Goal: Task Accomplishment & Management: Use online tool/utility

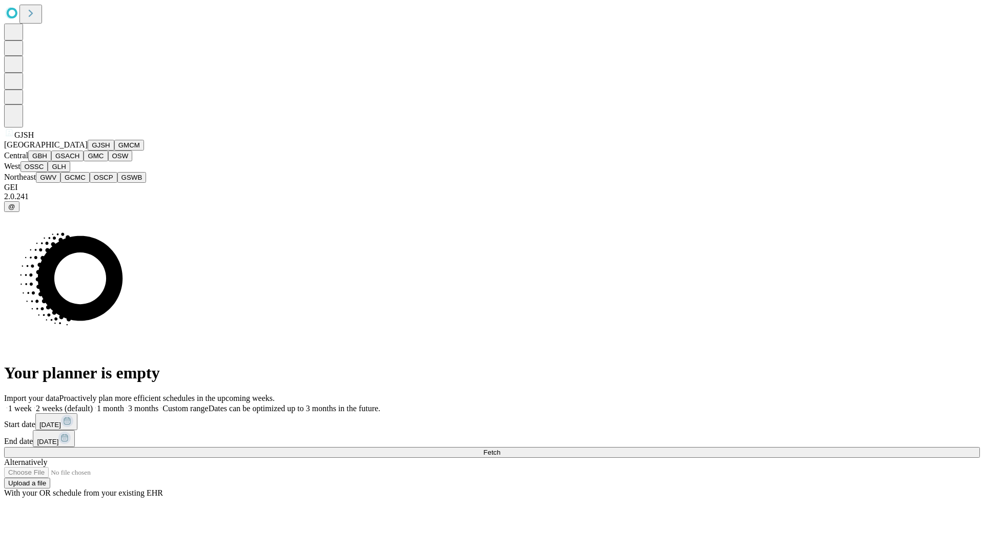
click at [88, 151] on button "GJSH" at bounding box center [101, 145] width 27 height 11
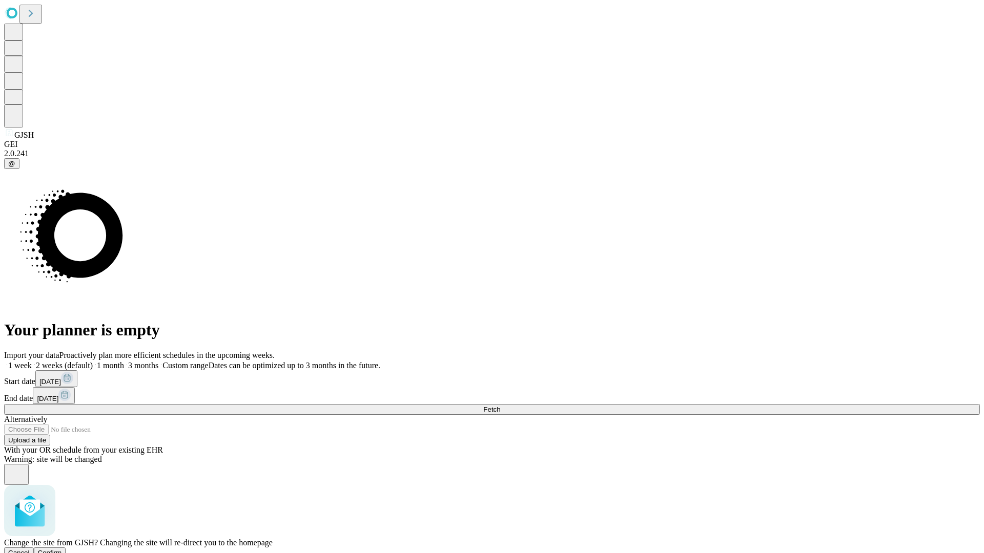
click at [62, 549] on span "Confirm" at bounding box center [50, 553] width 24 height 8
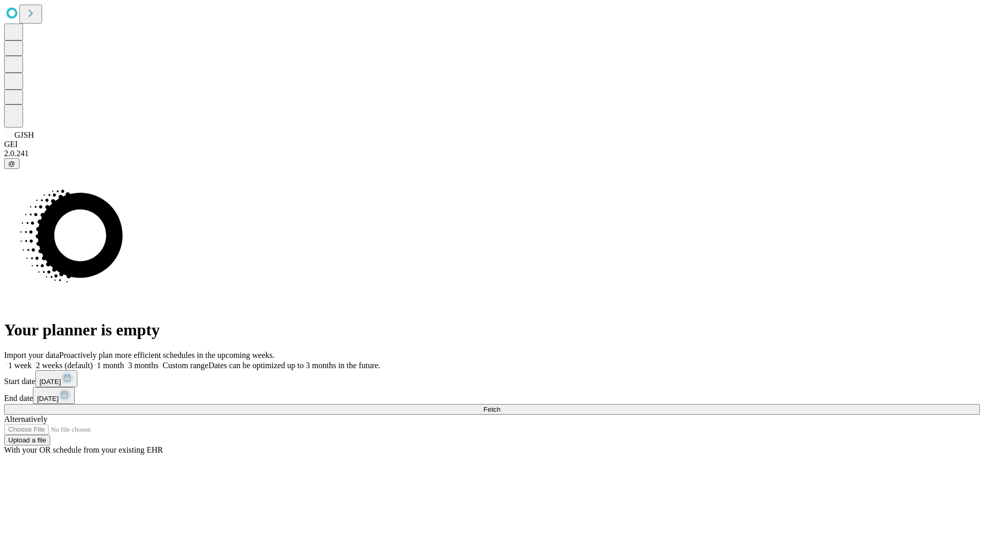
click at [124, 361] on label "1 month" at bounding box center [108, 365] width 31 height 9
click at [500, 406] on span "Fetch" at bounding box center [491, 410] width 17 height 8
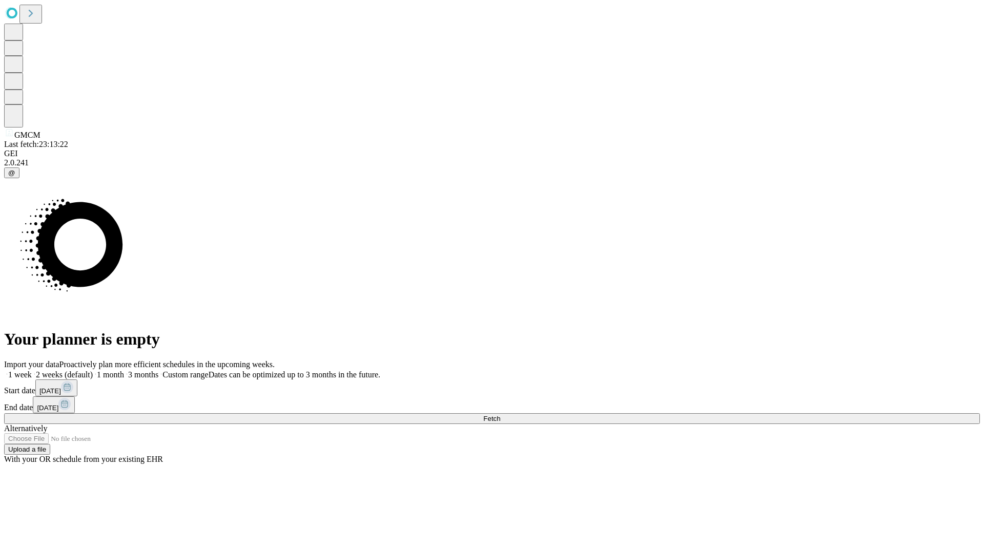
click at [500, 415] on span "Fetch" at bounding box center [491, 419] width 17 height 8
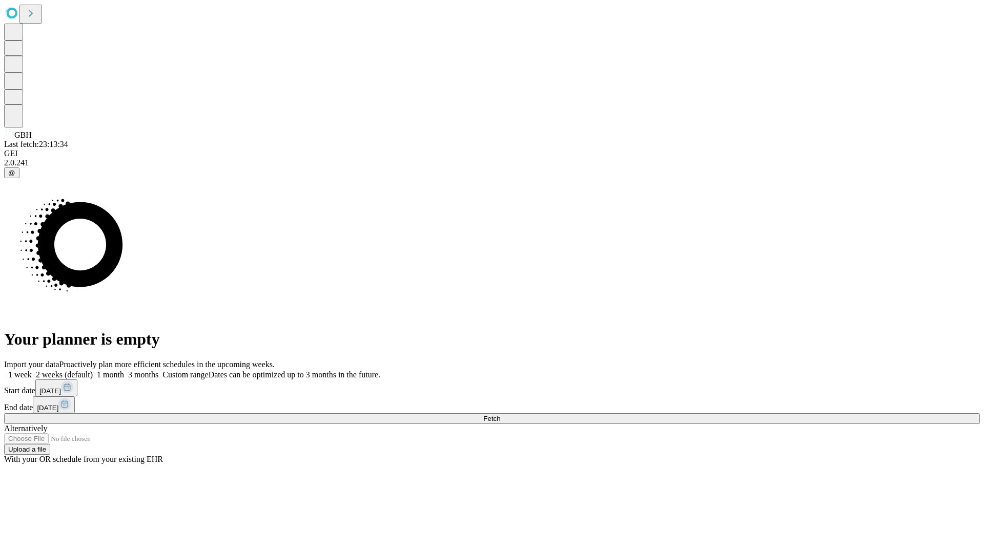
click at [124, 371] on label "1 month" at bounding box center [108, 375] width 31 height 9
click at [500, 415] on span "Fetch" at bounding box center [491, 419] width 17 height 8
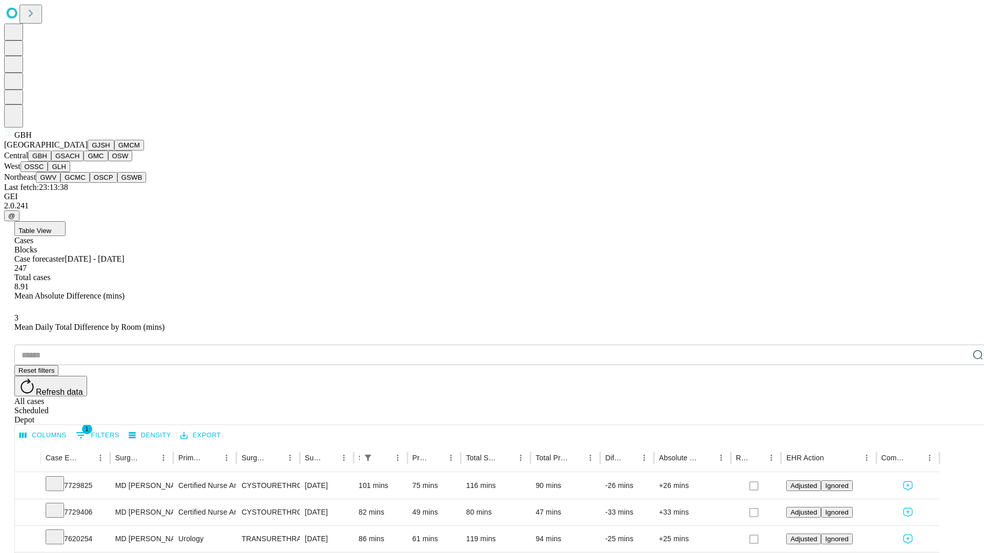
click at [79, 161] on button "GSACH" at bounding box center [67, 156] width 32 height 11
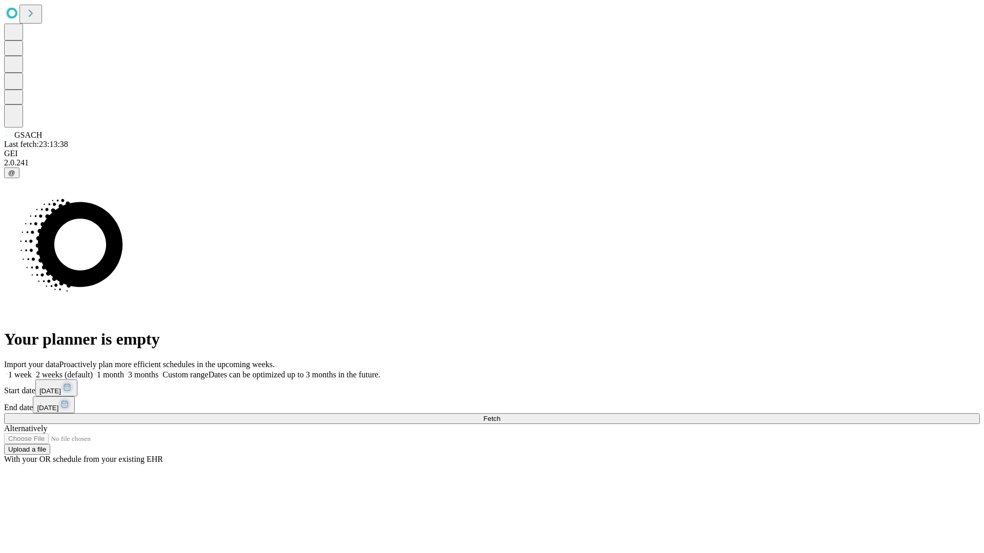
click at [124, 371] on label "1 month" at bounding box center [108, 375] width 31 height 9
click at [500, 415] on span "Fetch" at bounding box center [491, 419] width 17 height 8
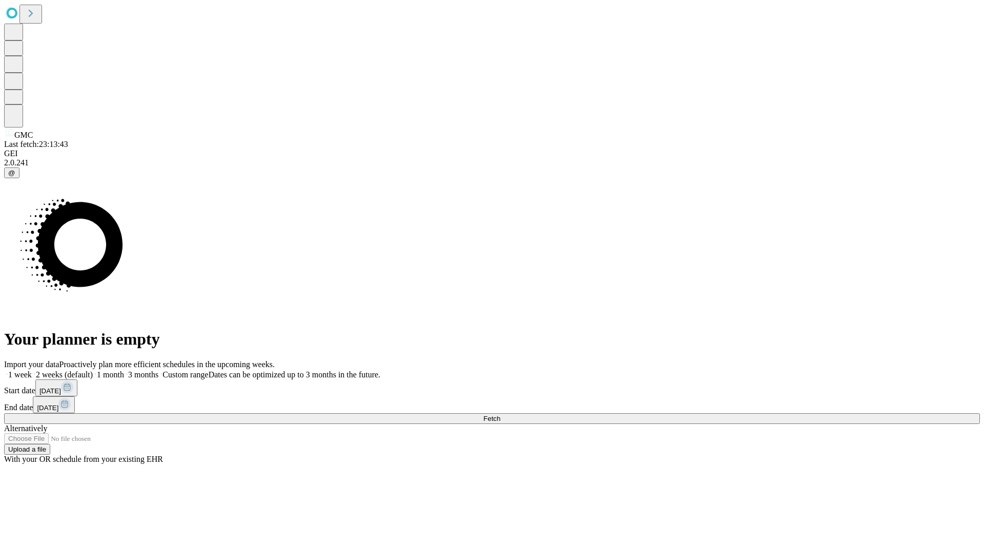
click at [124, 371] on label "1 month" at bounding box center [108, 375] width 31 height 9
click at [500, 415] on span "Fetch" at bounding box center [491, 419] width 17 height 8
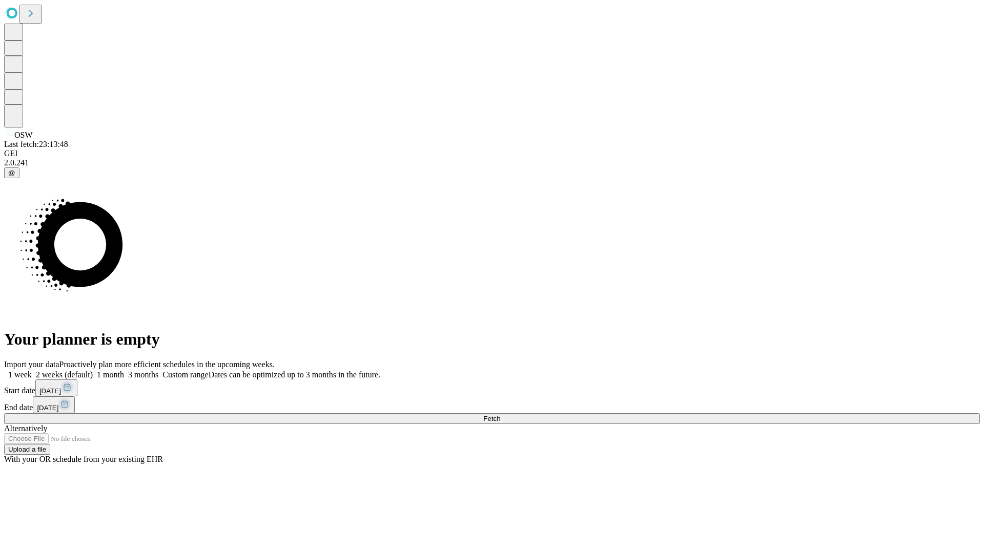
click at [500, 415] on span "Fetch" at bounding box center [491, 419] width 17 height 8
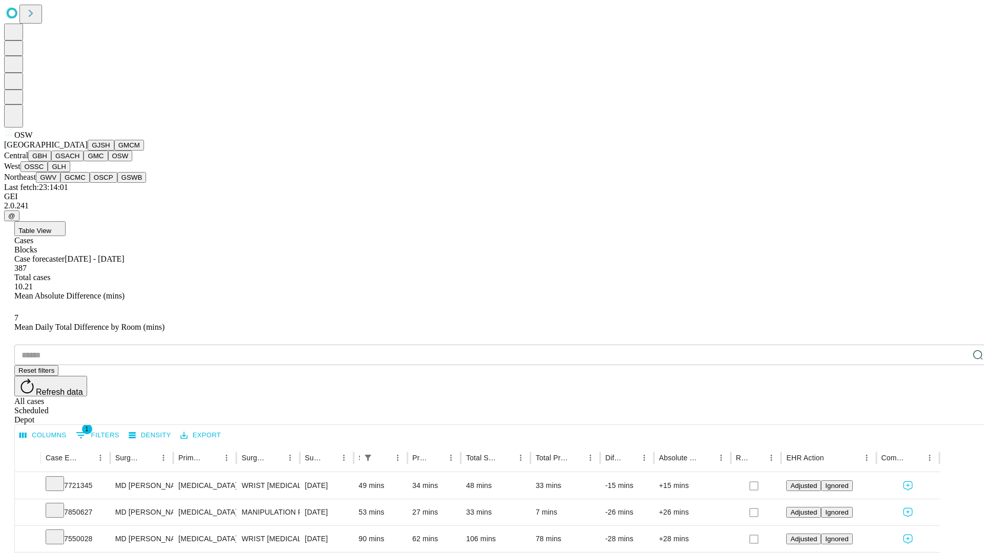
click at [48, 172] on button "OSSC" at bounding box center [34, 166] width 28 height 11
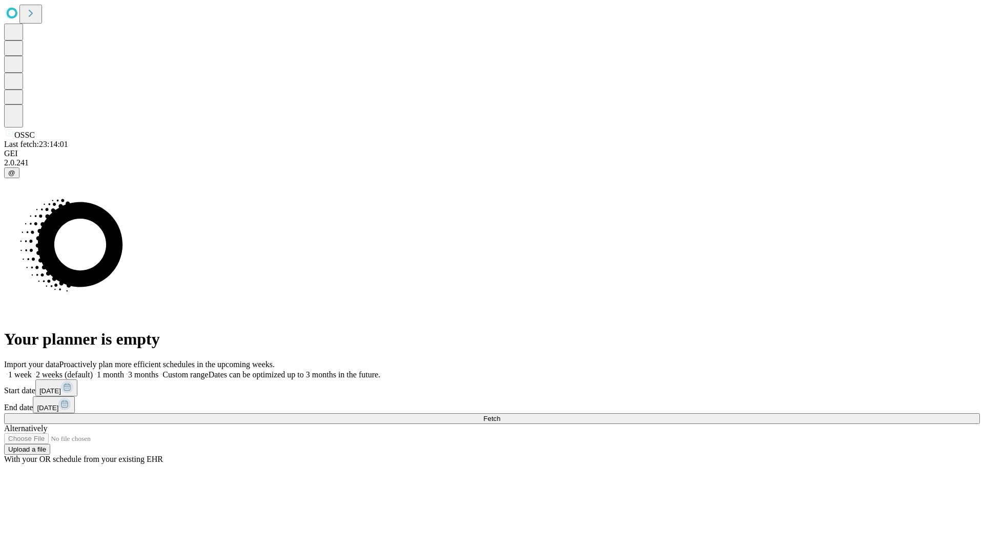
click at [500, 415] on span "Fetch" at bounding box center [491, 419] width 17 height 8
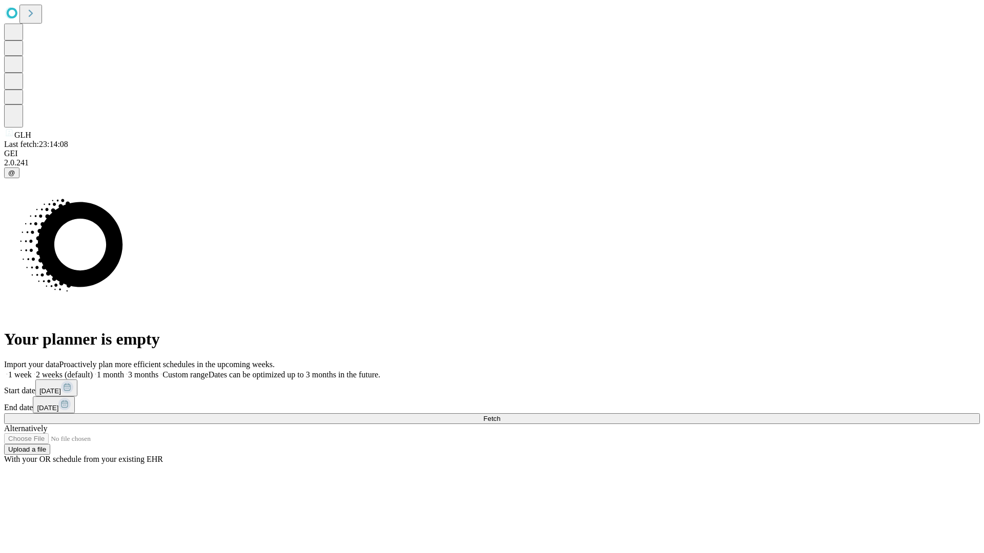
click at [124, 371] on label "1 month" at bounding box center [108, 375] width 31 height 9
click at [500, 415] on span "Fetch" at bounding box center [491, 419] width 17 height 8
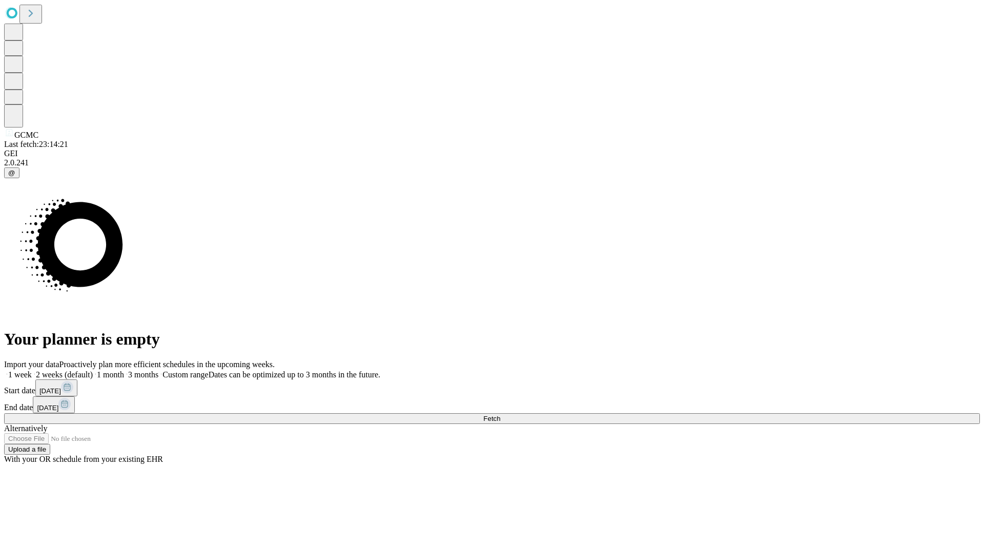
click at [500, 415] on span "Fetch" at bounding box center [491, 419] width 17 height 8
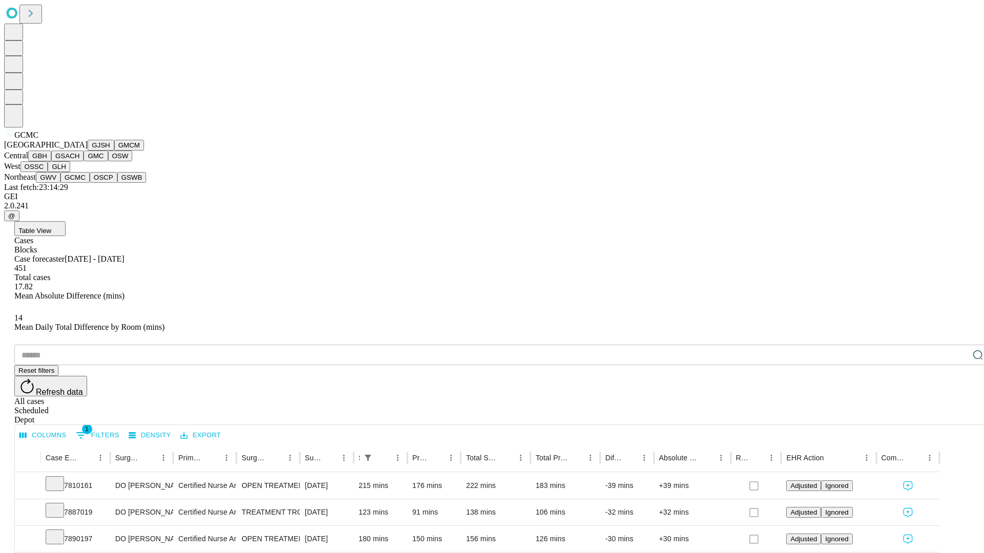
click at [90, 183] on button "OSCP" at bounding box center [104, 177] width 28 height 11
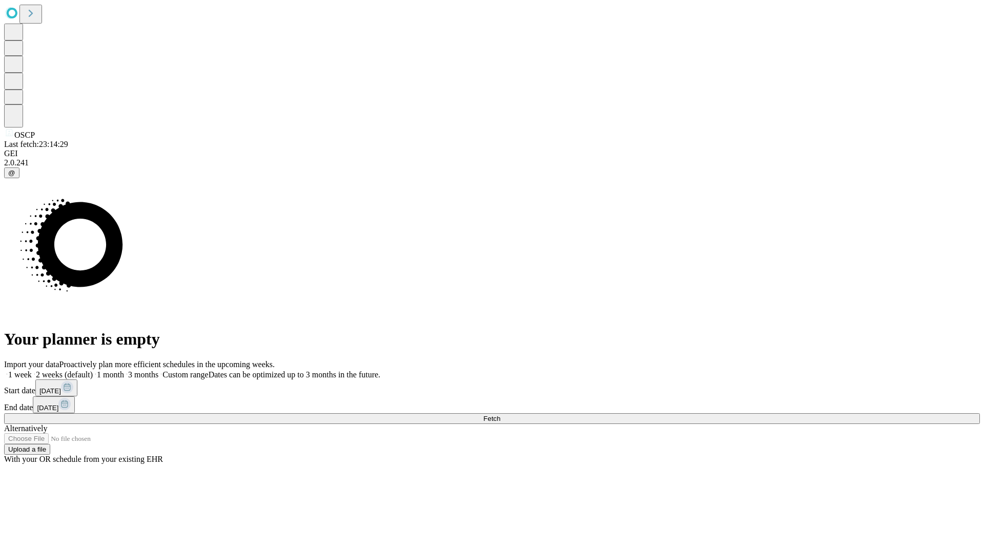
click at [124, 371] on label "1 month" at bounding box center [108, 375] width 31 height 9
click at [500, 415] on span "Fetch" at bounding box center [491, 419] width 17 height 8
